Goal: Task Accomplishment & Management: Use online tool/utility

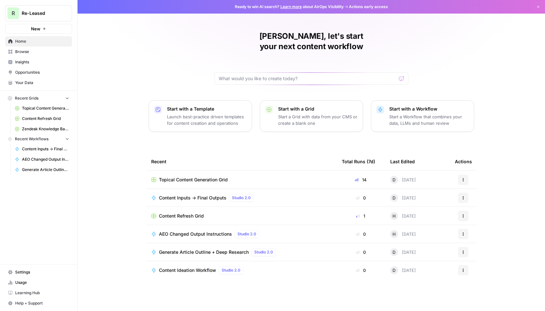
click at [304, 40] on h1 "[PERSON_NAME], let's start your next content workflow" at bounding box center [312, 41] width 194 height 21
click at [260, 75] on input "text" at bounding box center [308, 78] width 178 height 6
type input "E"
drag, startPoint x: 253, startPoint y: 68, endPoint x: 213, endPoint y: 69, distance: 40.1
click at [213, 69] on div "[PERSON_NAME], let's start your next content workflow Event summary Send Start …" at bounding box center [312, 155] width 468 height 311
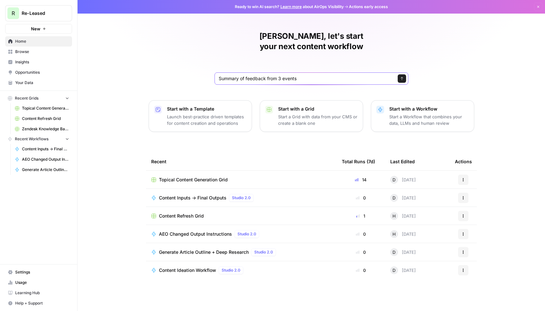
type input "Summary of feedback from 3 events"
click at [401, 74] on button "Send" at bounding box center [402, 78] width 8 height 8
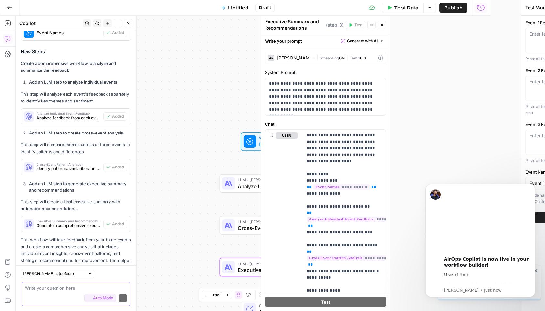
scroll to position [395, 0]
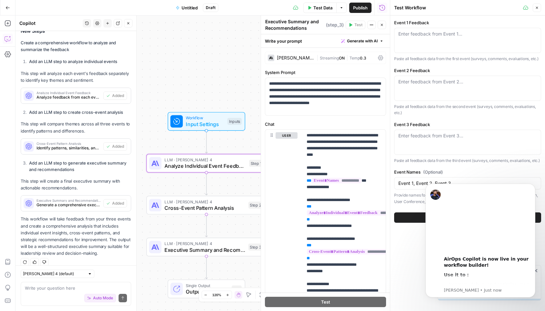
click at [78, 94] on span "Analyze feedback from each event individually to identify key themes, sentiment…" at bounding box center [69, 97] width 64 height 6
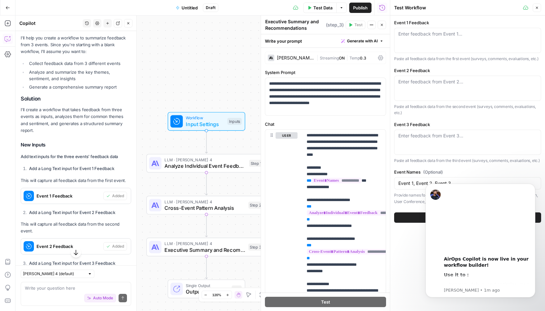
scroll to position [0, 0]
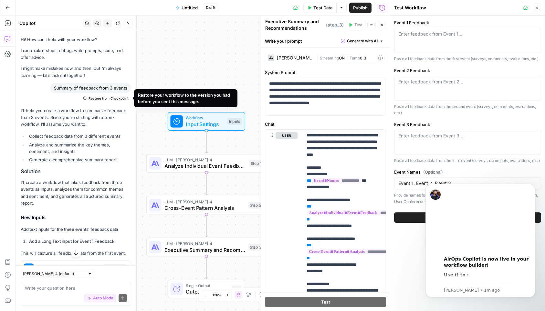
click at [102, 90] on div "Summary of feedback from 3 events" at bounding box center [90, 88] width 81 height 10
click at [105, 101] on span "Restore from Checkpoint" at bounding box center [109, 98] width 40 height 5
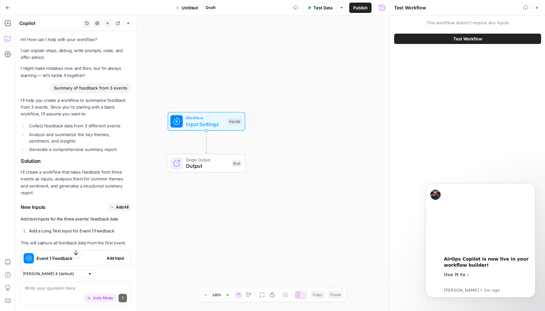
click at [103, 91] on div "Summary of feedback from 3 events" at bounding box center [90, 88] width 81 height 10
click at [92, 89] on div "Summary of feedback from 3 events" at bounding box center [90, 88] width 81 height 10
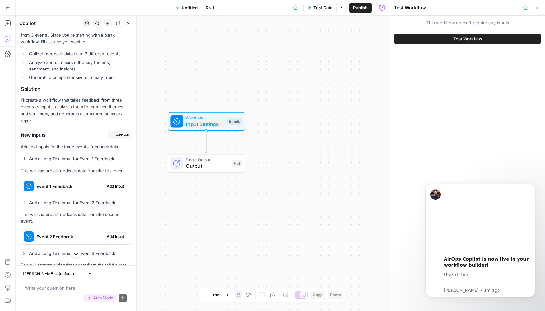
click at [123, 132] on span "Add All" at bounding box center [122, 135] width 13 height 6
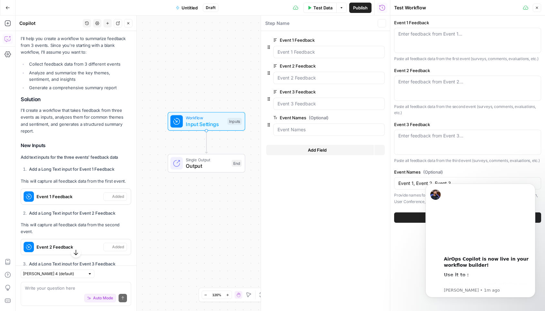
scroll to position [82, 0]
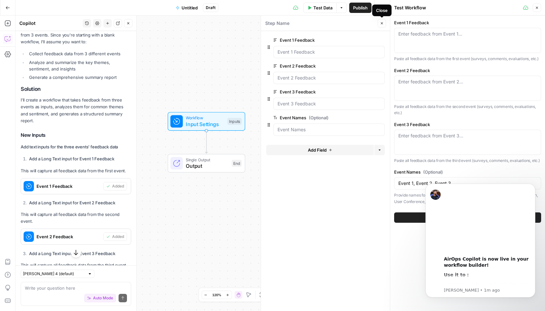
click at [382, 26] on button "Close" at bounding box center [382, 23] width 8 height 8
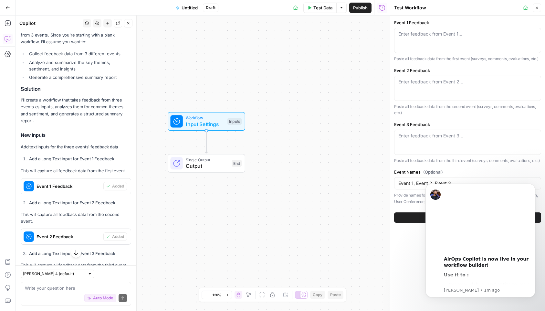
scroll to position [0, 0]
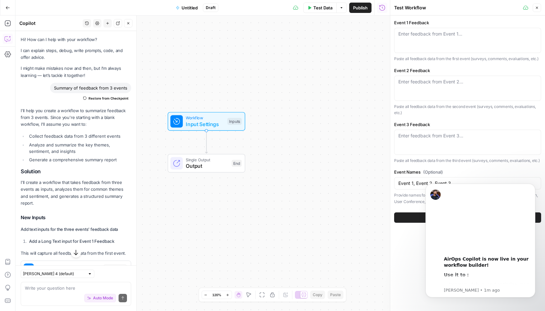
click at [128, 24] on icon "button" at bounding box center [128, 23] width 4 height 4
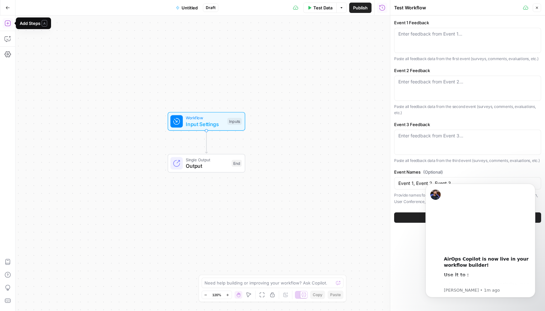
click at [9, 24] on icon "button" at bounding box center [8, 23] width 6 height 6
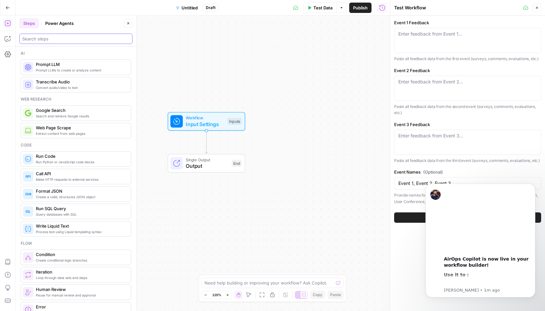
click at [59, 39] on input "search" at bounding box center [75, 39] width 107 height 6
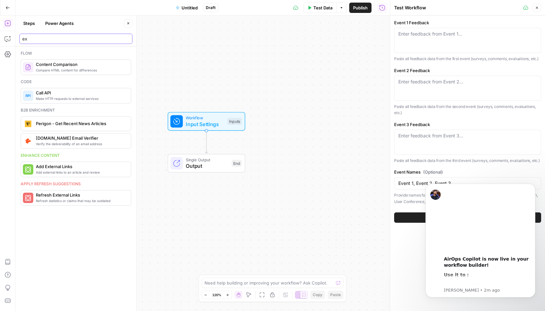
type input "e"
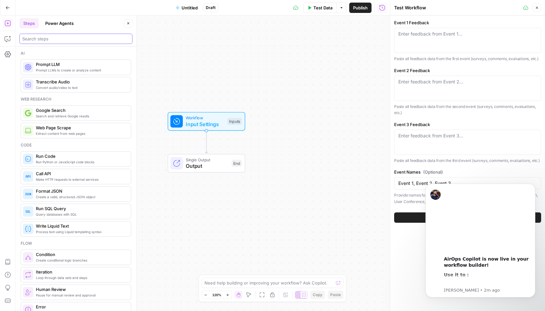
click at [84, 38] on input "search" at bounding box center [75, 39] width 107 height 6
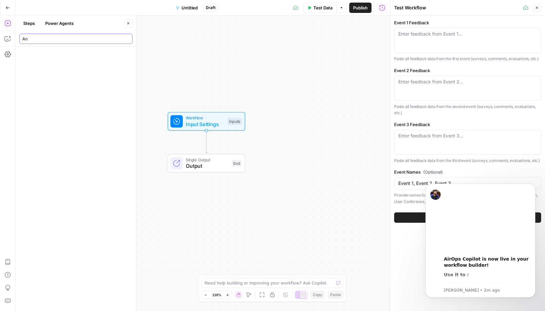
type input "A"
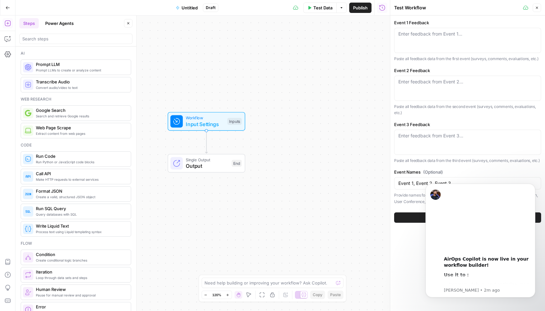
click at [6, 7] on icon "button" at bounding box center [7, 7] width 5 height 5
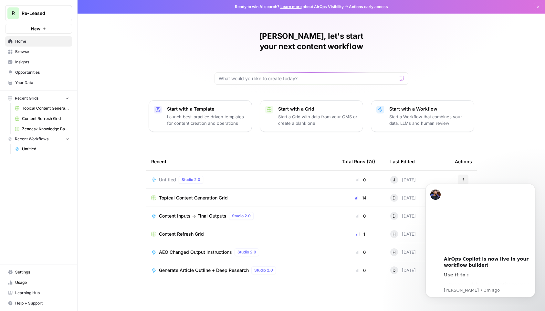
click at [323, 113] on p "Start a Grid with data from your CMS or create a blank one" at bounding box center [318, 119] width 80 height 13
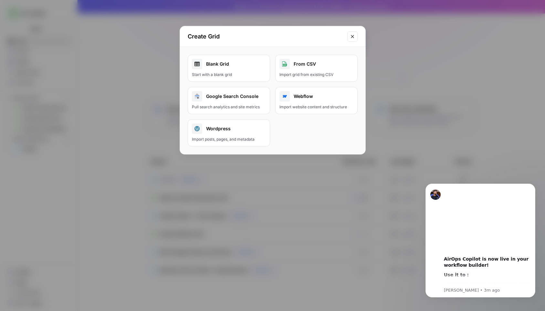
click at [317, 66] on div "From CSV" at bounding box center [317, 64] width 74 height 10
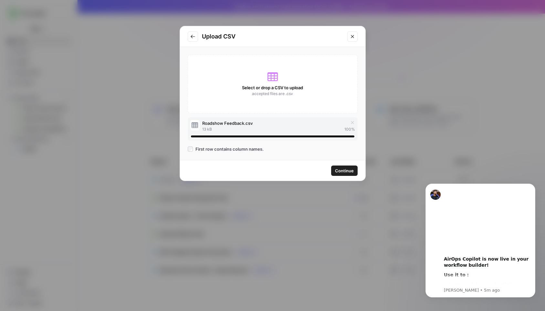
click at [348, 172] on span "Continue" at bounding box center [344, 170] width 19 height 6
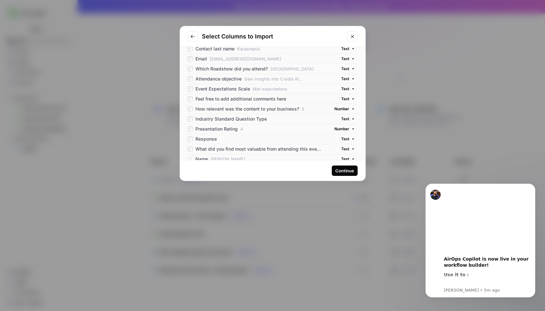
scroll to position [35, 0]
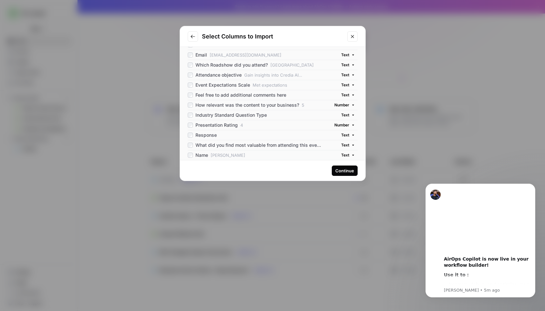
click at [349, 169] on div "Continue" at bounding box center [345, 170] width 19 height 6
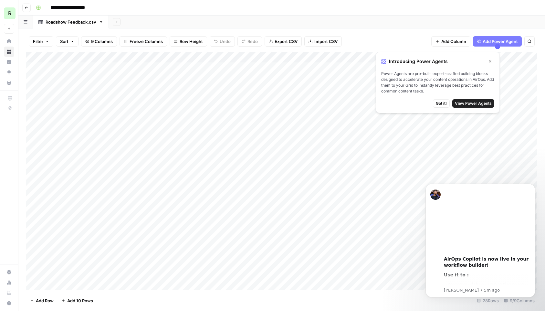
click at [474, 103] on span "View Power Agents" at bounding box center [473, 104] width 37 height 6
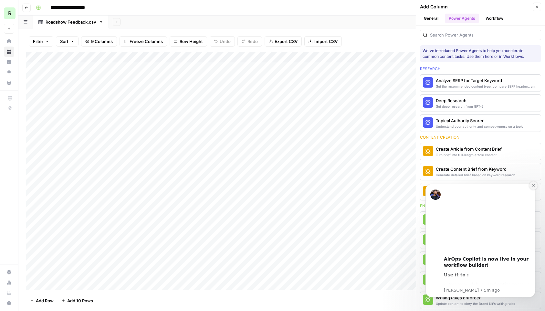
click at [533, 187] on button "Dismiss notification" at bounding box center [534, 185] width 8 height 8
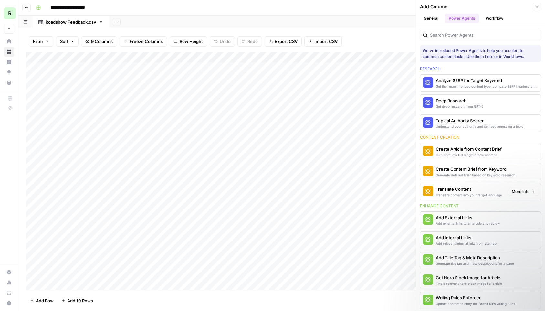
click at [473, 190] on div "Translate Content" at bounding box center [469, 189] width 66 height 6
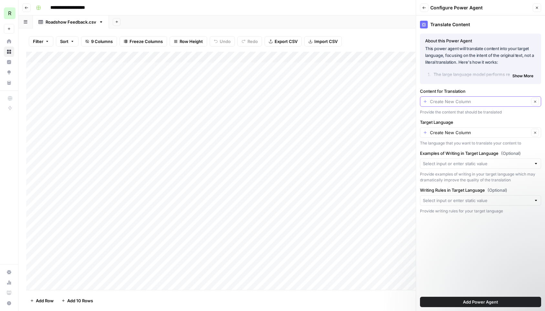
click at [466, 103] on input "Content for Translation" at bounding box center [479, 101] width 99 height 6
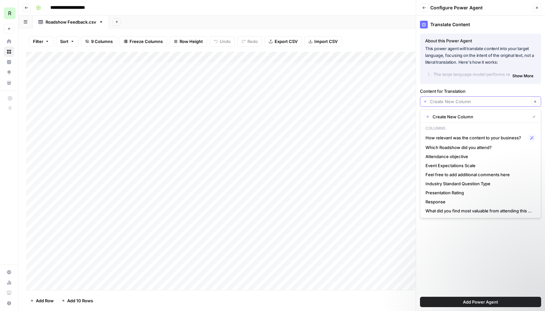
click at [465, 103] on input "Content for Translation" at bounding box center [479, 101] width 99 height 6
type input "Create New Column"
click at [484, 91] on label "Content for Translation" at bounding box center [480, 91] width 121 height 6
click at [484, 98] on input "Create New Column" at bounding box center [479, 101] width 99 height 6
type input "Create New Column"
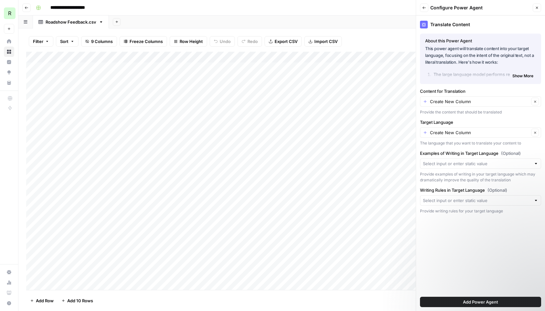
click at [464, 267] on div "Translate Content About this Power Agent This power agent will translate conten…" at bounding box center [480, 163] width 129 height 295
click at [477, 298] on button "Add Power Agent" at bounding box center [480, 302] width 121 height 10
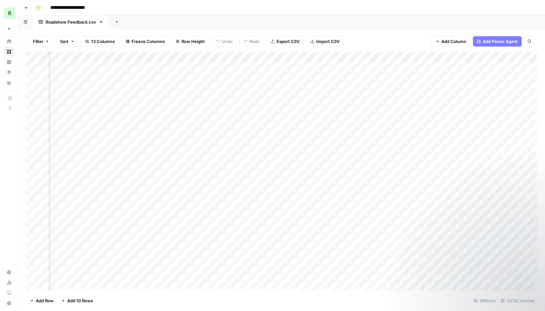
scroll to position [0, 581]
click at [474, 58] on div "Add Column" at bounding box center [281, 171] width 511 height 238
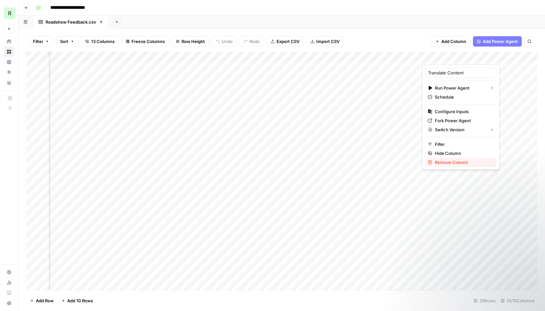
click at [457, 162] on span "Remove Column" at bounding box center [463, 162] width 57 height 6
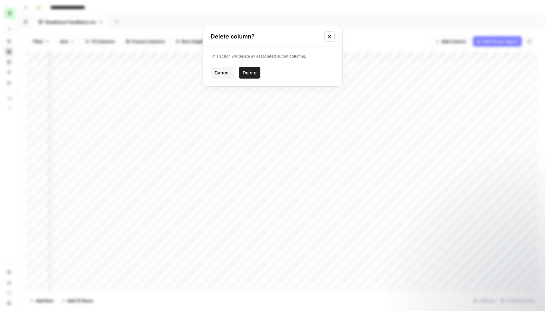
click at [253, 72] on span "Delete" at bounding box center [250, 73] width 14 height 6
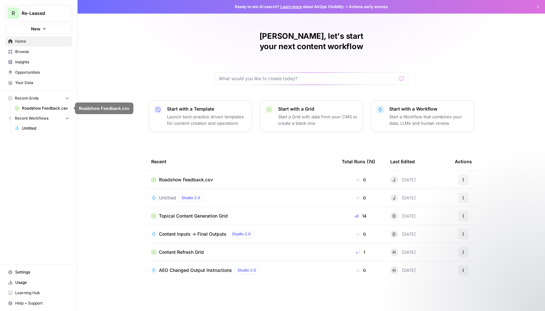
click at [37, 110] on span "Roadshow Feedback.csv" at bounding box center [45, 108] width 47 height 6
